Goal: Task Accomplishment & Management: Manage account settings

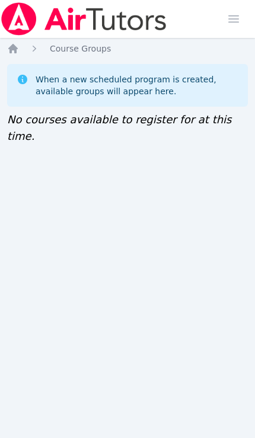
click at [47, 24] on img at bounding box center [84, 18] width 168 height 33
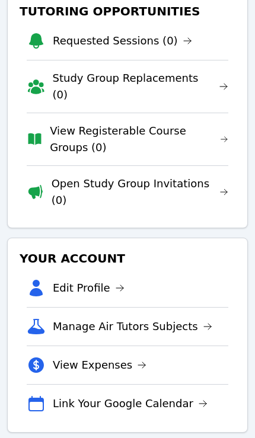
scroll to position [73, 0]
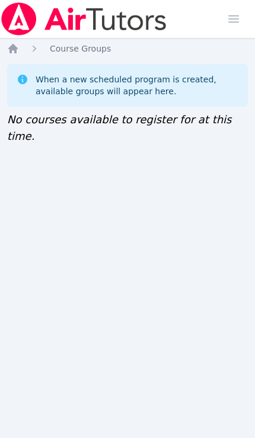
click at [147, 12] on img at bounding box center [84, 18] width 168 height 33
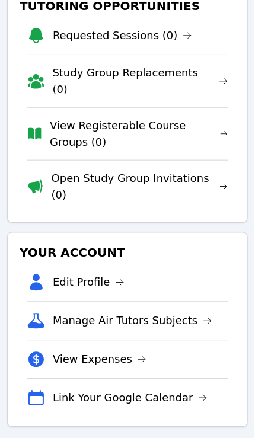
scroll to position [142, 0]
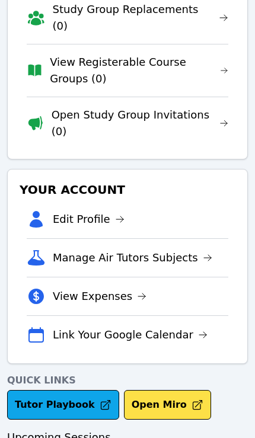
click at [39, 390] on link "Tutor Playbook" at bounding box center [63, 405] width 112 height 30
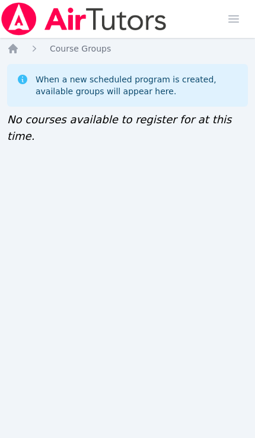
click at [14, 47] on icon "Breadcrumb" at bounding box center [12, 48] width 9 height 9
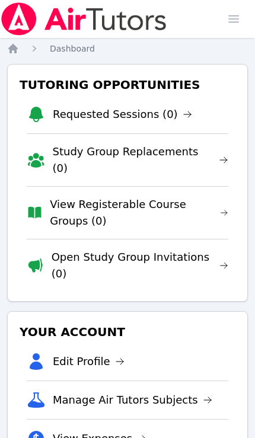
click at [86, 249] on link "Open Study Group Invitations (0)" at bounding box center [140, 265] width 177 height 33
click at [44, 197] on li "View Registerable Course Groups (0)" at bounding box center [127, 212] width 201 height 53
click at [63, 204] on link "View Registerable Course Groups (0)" at bounding box center [139, 212] width 178 height 33
click at [64, 151] on link "Study Group Replacements (0)" at bounding box center [140, 159] width 175 height 33
click at [121, 249] on link "Open Study Group Invitations (0)" at bounding box center [140, 265] width 177 height 33
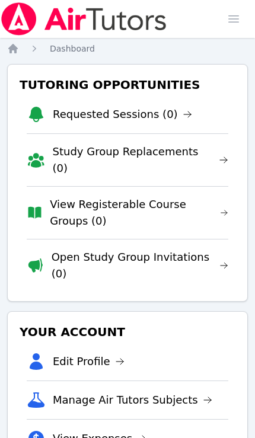
scroll to position [0, 5]
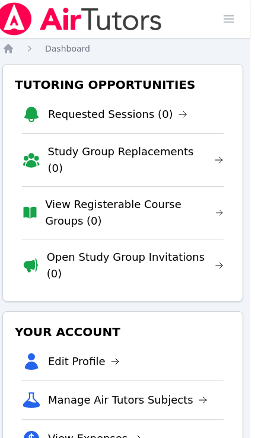
click at [98, 249] on link "Open Study Group Invitations (0)" at bounding box center [135, 265] width 177 height 33
click at [56, 205] on link "View Registerable Course Groups (0)" at bounding box center [134, 212] width 178 height 33
click at [105, 249] on link "Open Study Group Invitations (0)" at bounding box center [135, 265] width 177 height 33
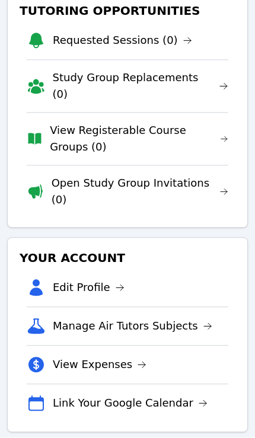
scroll to position [73, 0]
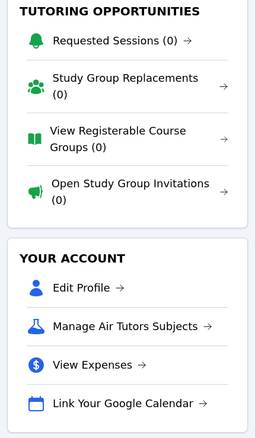
click at [136, 318] on link "Manage Air Tutors Subjects" at bounding box center [132, 326] width 159 height 17
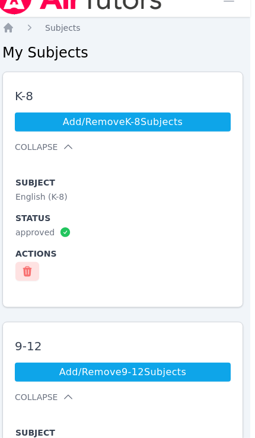
scroll to position [0, 5]
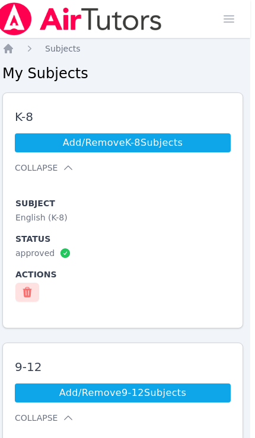
click at [55, 147] on link "Add/Remove K-8 Subjects" at bounding box center [123, 142] width 216 height 19
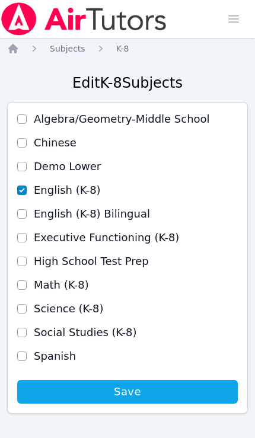
click at [155, 393] on span "Save" at bounding box center [127, 391] width 209 height 17
